Goal: Task Accomplishment & Management: Use online tool/utility

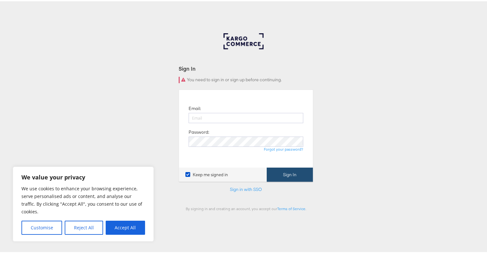
type input "[PERSON_NAME][EMAIL_ADDRESS][DOMAIN_NAME]"
click at [278, 176] on button "Sign In" at bounding box center [290, 173] width 46 height 14
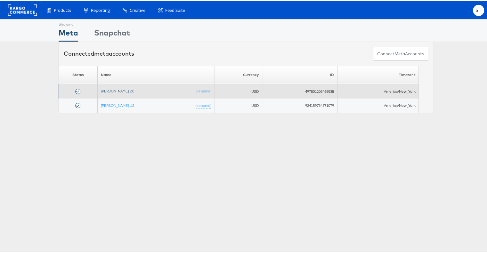
click at [112, 89] on link "[PERSON_NAME] 2.0" at bounding box center [117, 89] width 33 height 5
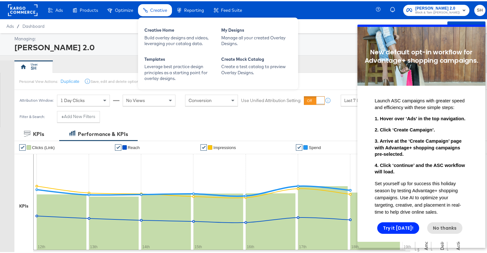
click at [155, 12] on div "Creative" at bounding box center [155, 9] width 34 height 12
click at [161, 6] on span "Creative" at bounding box center [158, 8] width 17 height 5
